Goal: Task Accomplishment & Management: Complete application form

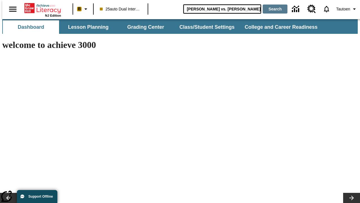
type input "[PERSON_NAME] vs. [PERSON_NAME]"
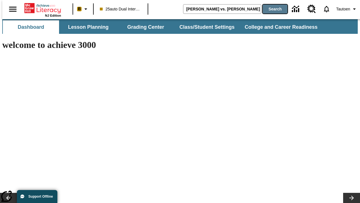
click at [271, 9] on button "Search" at bounding box center [275, 9] width 25 height 9
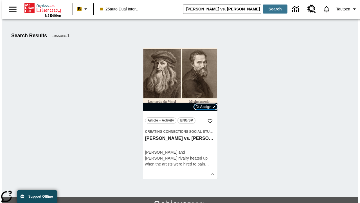
click at [206, 107] on span "Assign" at bounding box center [205, 106] width 11 height 5
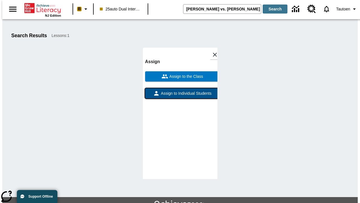
click at [180, 96] on span "Assign to Individual Students" at bounding box center [186, 93] width 52 height 6
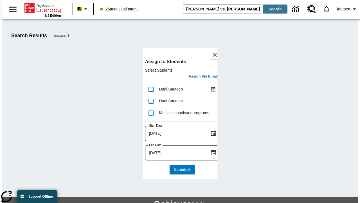
click at [151, 89] on input "lesson details" at bounding box center [151, 89] width 12 height 12
checkbox input "true"
click at [199, 77] on h6 "Assign Via Email" at bounding box center [202, 76] width 29 height 6
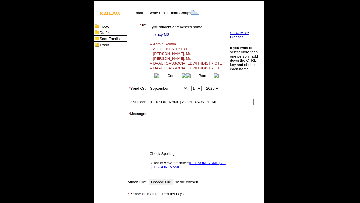
select select
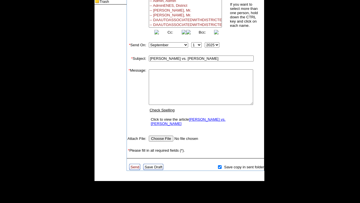
click at [135, 165] on link "Send" at bounding box center [135, 167] width 9 height 4
